Goal: Check status: Check status

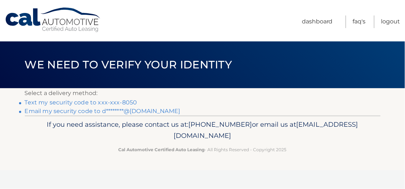
click at [43, 103] on link "Text my security code to xxx-xxx-8050" at bounding box center [81, 102] width 112 height 7
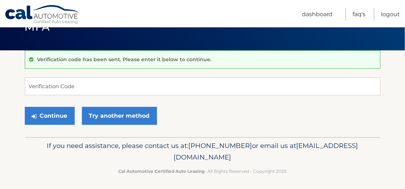
scroll to position [38, 0]
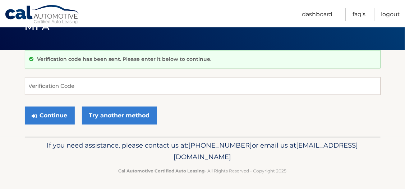
click at [89, 83] on input "Verification Code" at bounding box center [202, 86] width 355 height 18
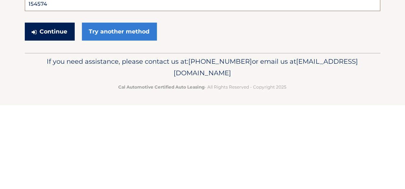
type input "154574"
click at [60, 117] on button "Continue" at bounding box center [50, 115] width 50 height 18
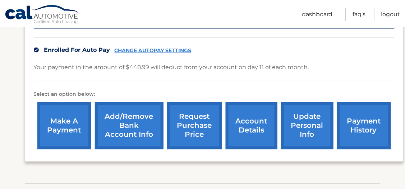
scroll to position [227, 0]
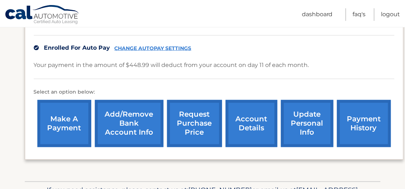
click at [253, 112] on link "account details" at bounding box center [251, 123] width 52 height 47
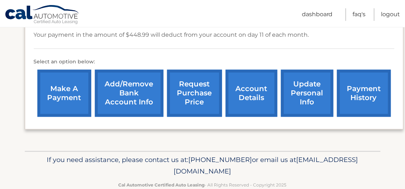
scroll to position [260, 0]
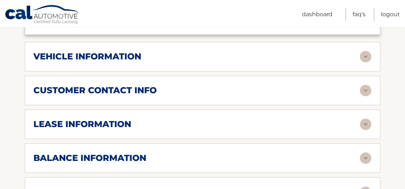
scroll to position [317, 0]
click at [46, 120] on h2 "lease information" at bounding box center [83, 124] width 98 height 11
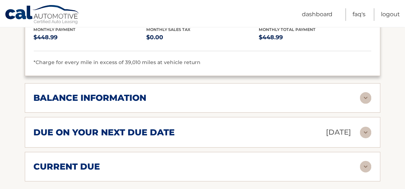
scroll to position [512, 0]
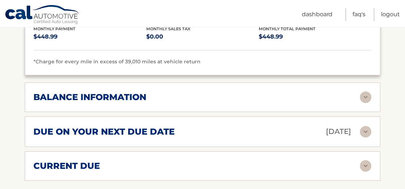
click at [48, 92] on h2 "balance information" at bounding box center [90, 97] width 113 height 11
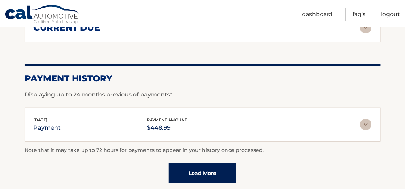
scroll to position [762, 0]
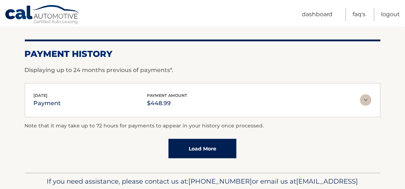
click at [225, 145] on link "Load More" at bounding box center [202, 148] width 68 height 19
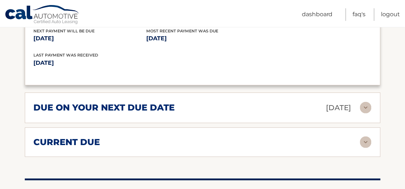
scroll to position [624, 0]
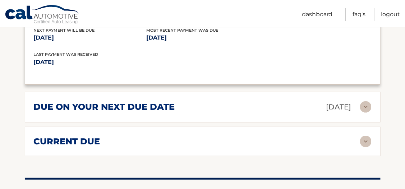
click at [46, 136] on h2 "current due" at bounding box center [67, 141] width 66 height 11
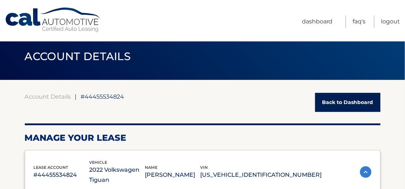
scroll to position [0, 0]
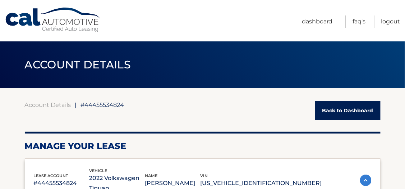
click at [358, 108] on link "Back to Dashboard" at bounding box center [347, 110] width 65 height 19
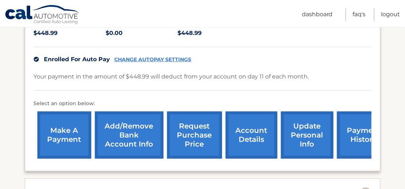
scroll to position [186, 0]
